Goal: Task Accomplishment & Management: Use online tool/utility

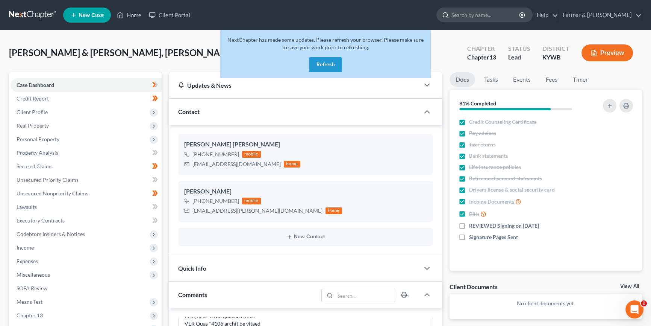
click at [488, 14] on input "search" at bounding box center [486, 15] width 69 height 14
click at [327, 64] on button "Refresh" at bounding box center [325, 64] width 33 height 15
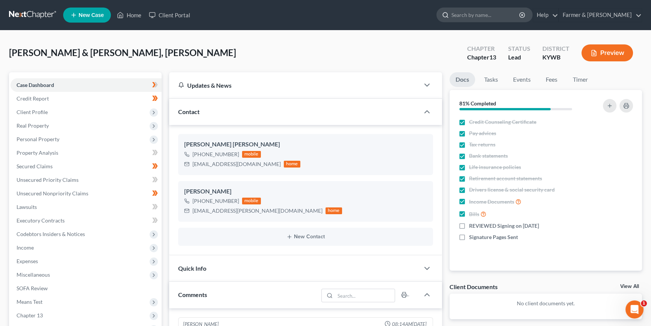
scroll to position [379, 0]
click at [500, 16] on input "search" at bounding box center [486, 15] width 69 height 14
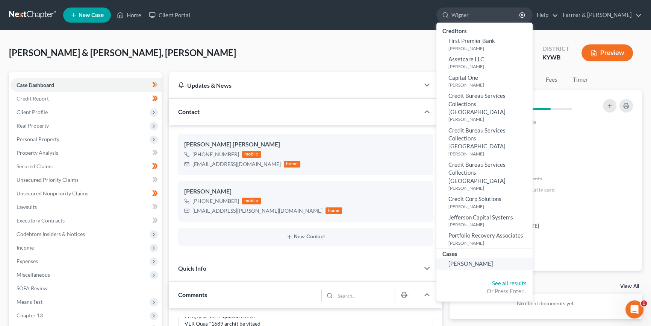
type input "Wigner"
click at [489, 260] on span "Wigner, Brandon" at bounding box center [471, 263] width 45 height 7
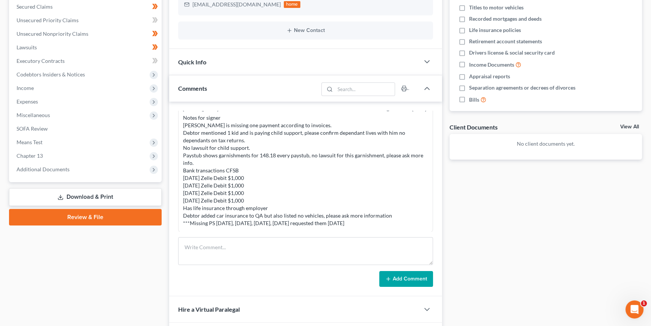
scroll to position [171, 0]
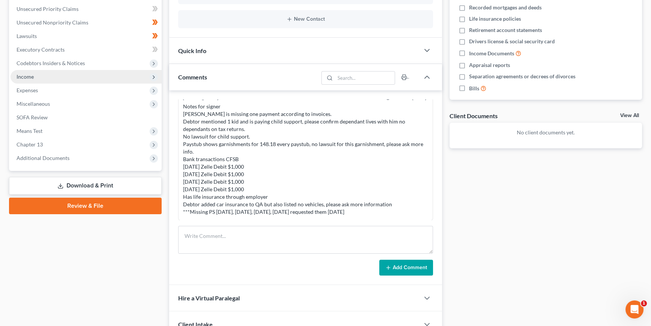
click at [41, 76] on span "Income" at bounding box center [86, 77] width 151 height 14
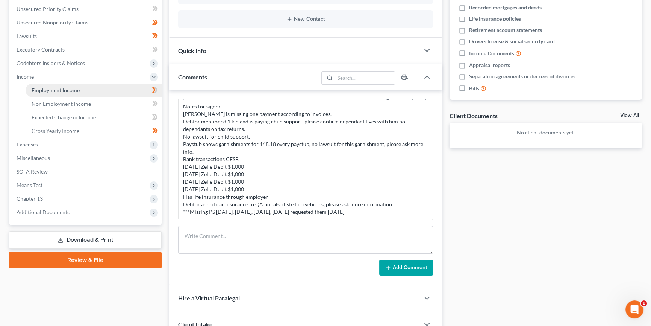
click at [49, 88] on span "Employment Income" at bounding box center [56, 90] width 48 height 6
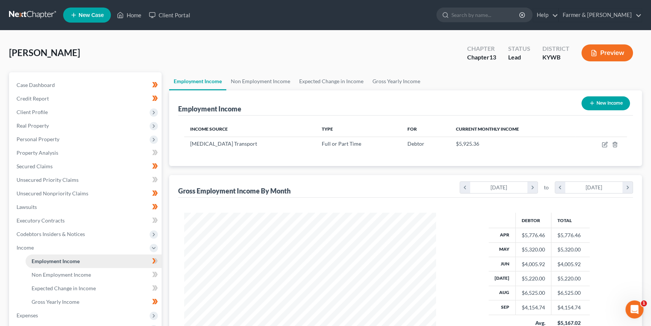
scroll to position [135, 267]
click at [45, 150] on span "Property Analysis" at bounding box center [38, 152] width 42 height 6
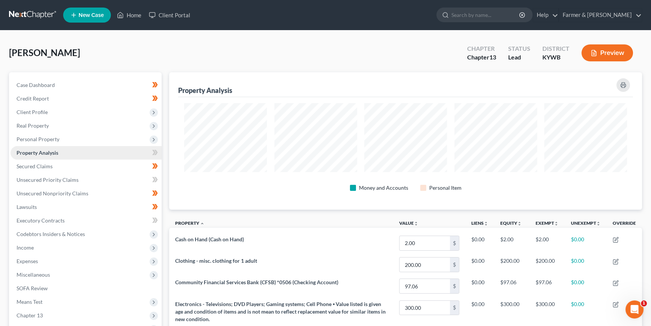
scroll to position [137, 473]
click at [45, 165] on span "Secured Claims" at bounding box center [35, 166] width 36 height 6
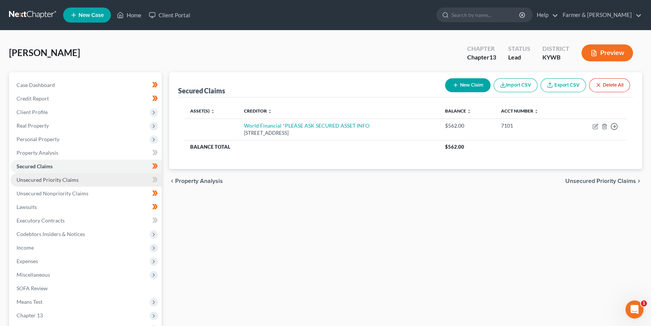
click at [49, 178] on span "Unsecured Priority Claims" at bounding box center [48, 179] width 62 height 6
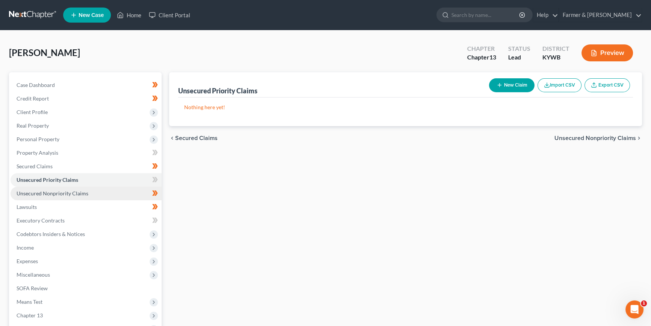
click at [55, 191] on span "Unsecured Nonpriority Claims" at bounding box center [53, 193] width 72 height 6
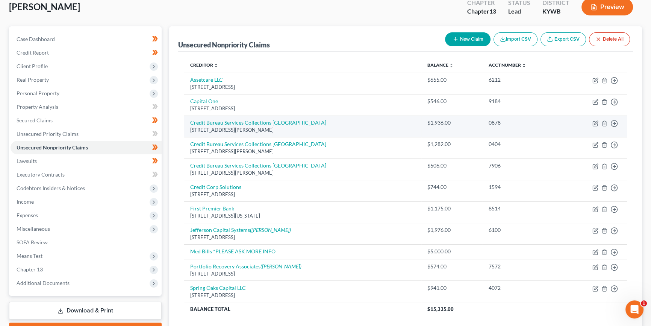
scroll to position [45, 0]
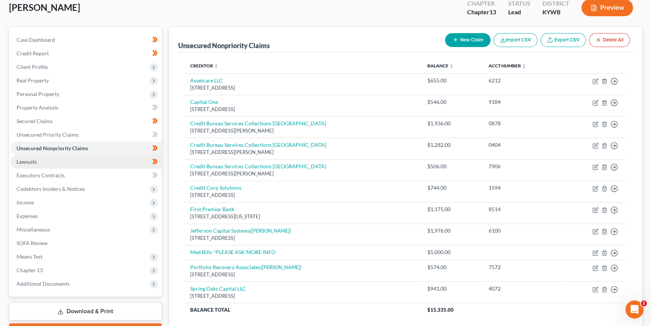
click at [49, 161] on link "Lawsuits" at bounding box center [86, 162] width 151 height 14
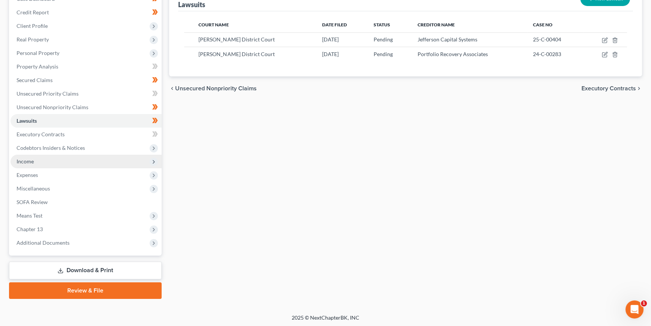
scroll to position [86, 0]
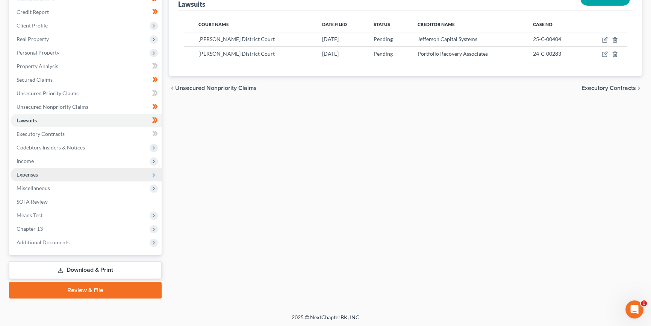
click at [43, 173] on span "Expenses" at bounding box center [86, 175] width 151 height 14
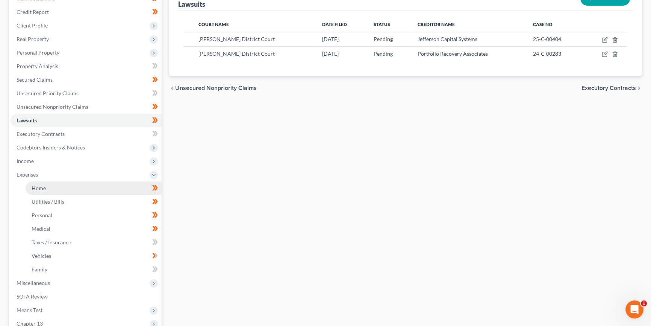
click at [45, 188] on span "Home" at bounding box center [39, 188] width 14 height 6
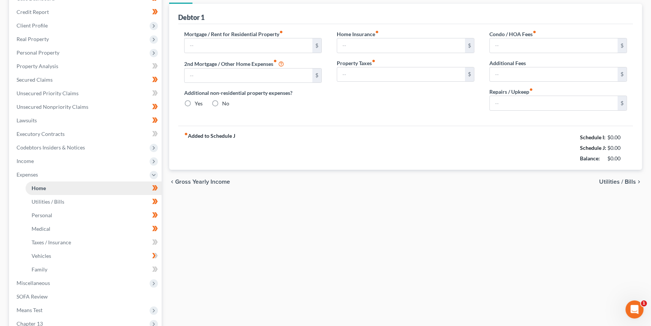
scroll to position [17, 0]
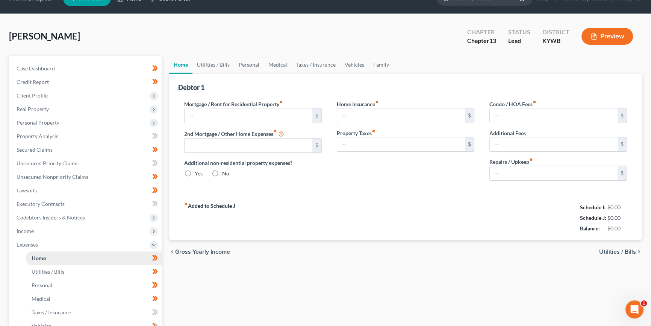
type input "550.00"
type input "0.00"
radio input "true"
type input "30.00"
type input "0.00"
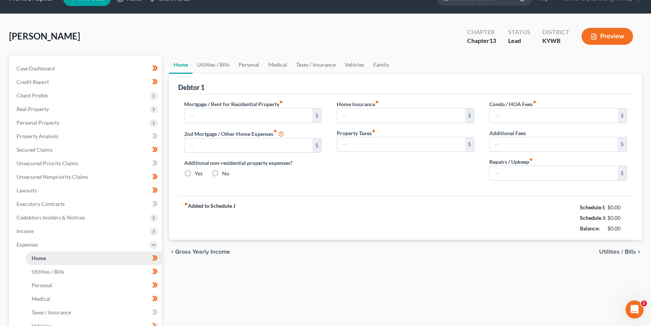
type input "0.00"
type input "50.00"
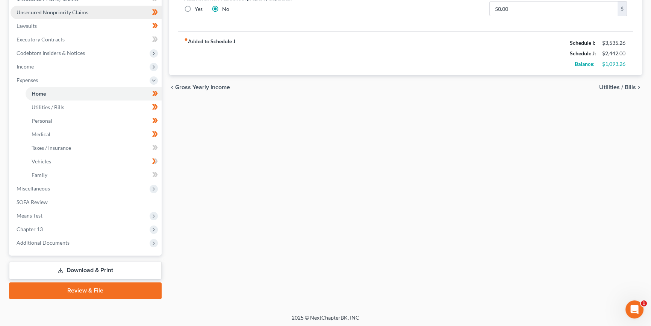
scroll to position [181, 0]
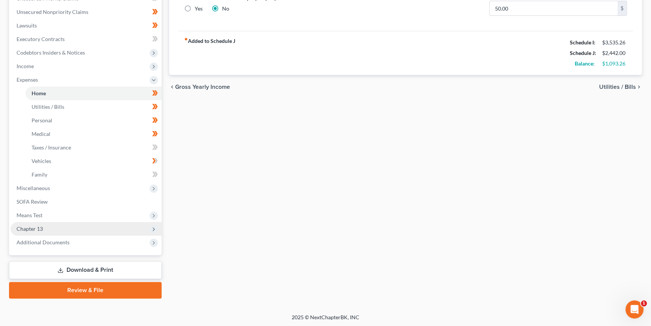
click at [44, 229] on span "Chapter 13" at bounding box center [86, 229] width 151 height 14
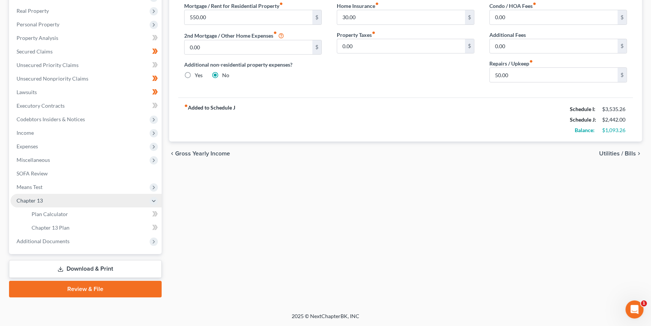
scroll to position [114, 0]
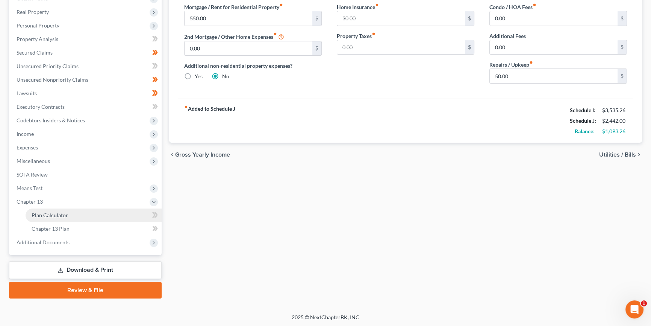
click at [56, 213] on span "Plan Calculator" at bounding box center [50, 215] width 36 height 6
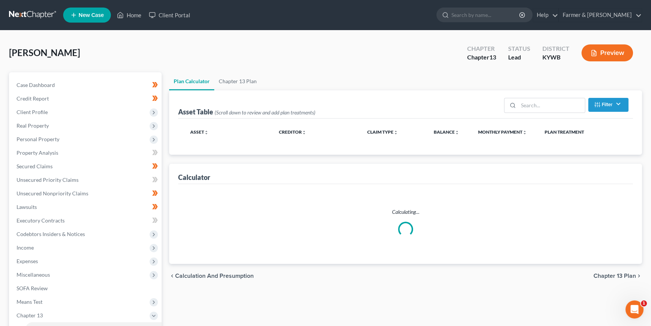
select select "59"
